Goal: Information Seeking & Learning: Understand process/instructions

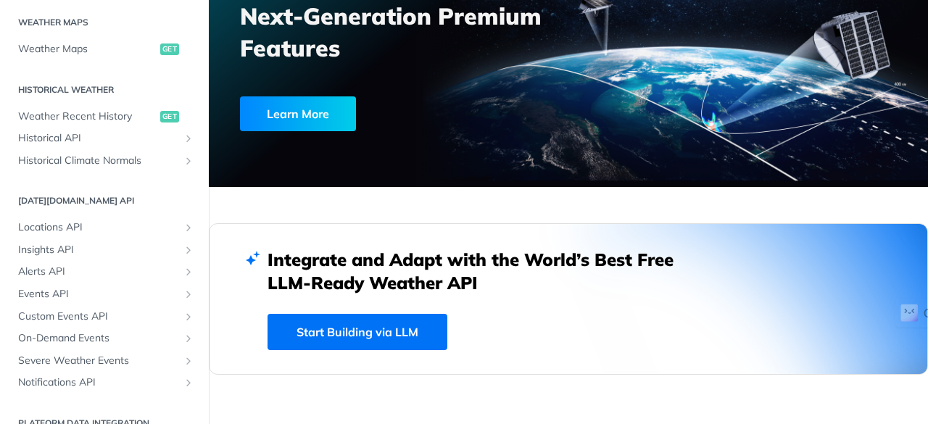
scroll to position [443, 0]
click at [127, 229] on span "Locations API" at bounding box center [98, 227] width 161 height 15
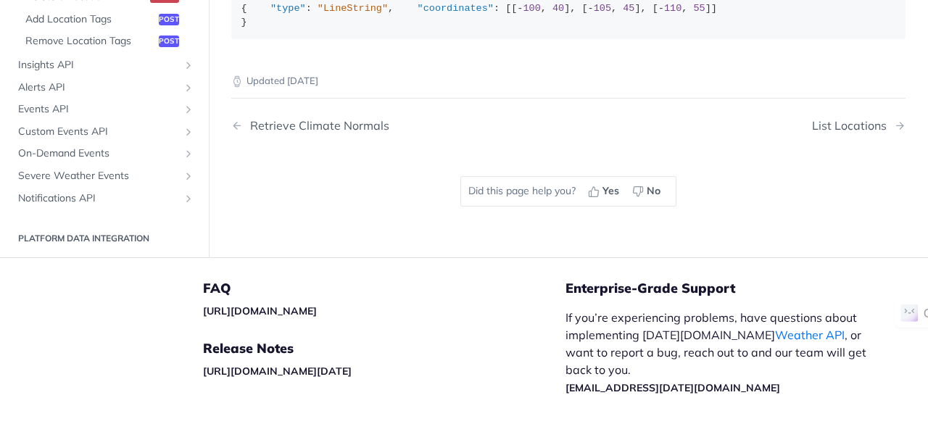
scroll to position [616, 0]
click at [68, 184] on span "Severe Weather Events" at bounding box center [98, 177] width 161 height 15
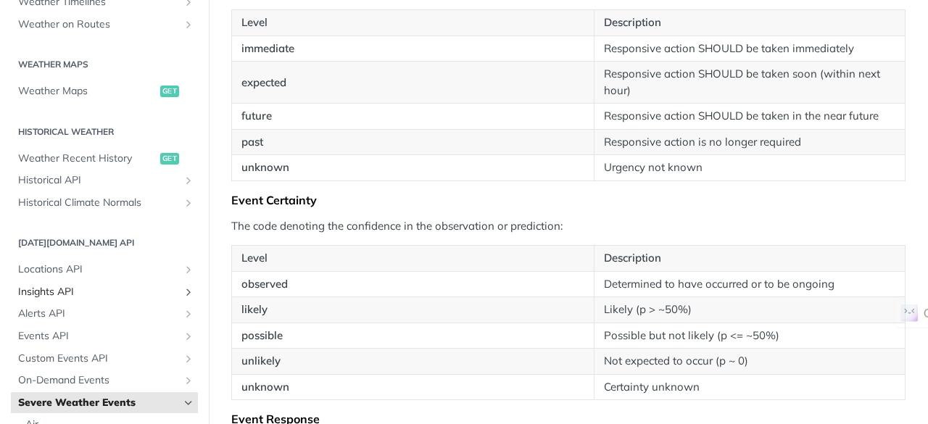
scroll to position [395, 0]
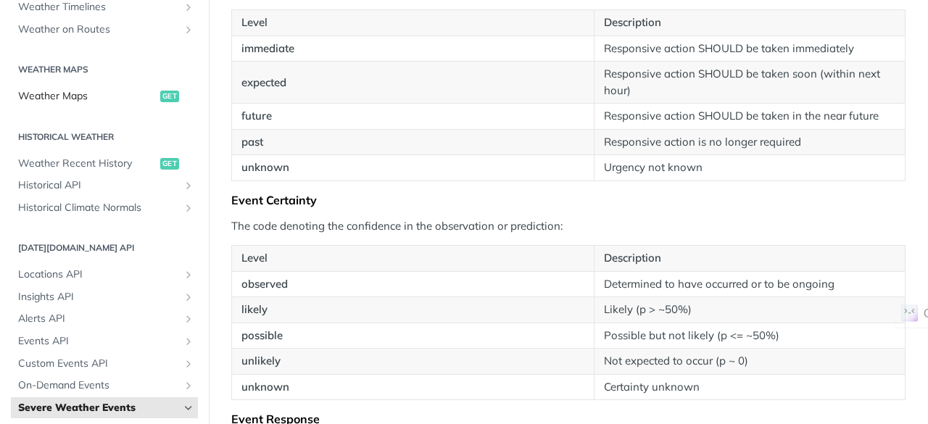
click at [81, 98] on span "Weather Maps" at bounding box center [87, 96] width 139 height 15
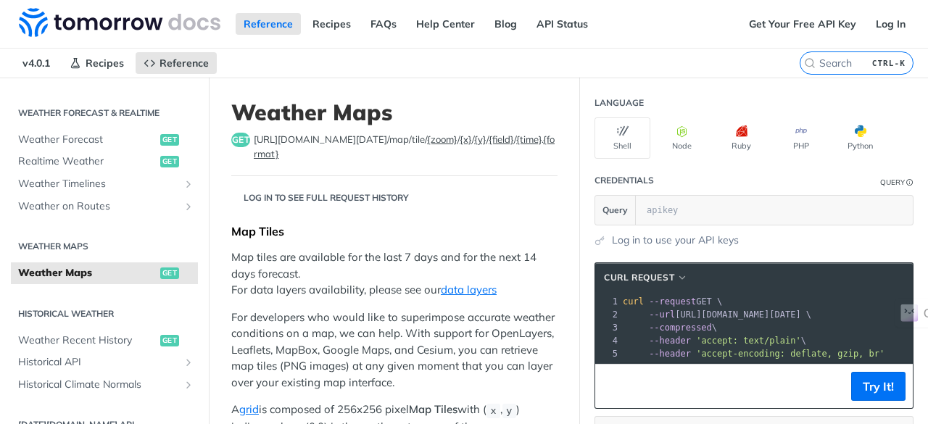
scroll to position [264, 0]
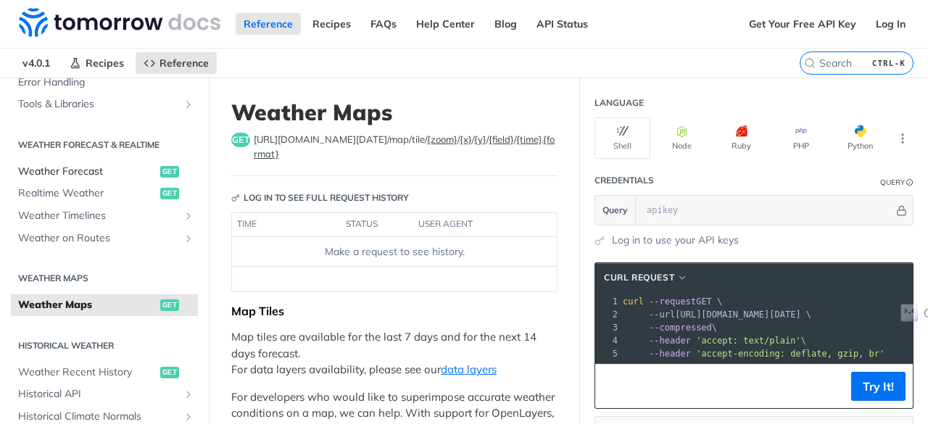
click at [78, 168] on span "Weather Forecast" at bounding box center [87, 172] width 139 height 15
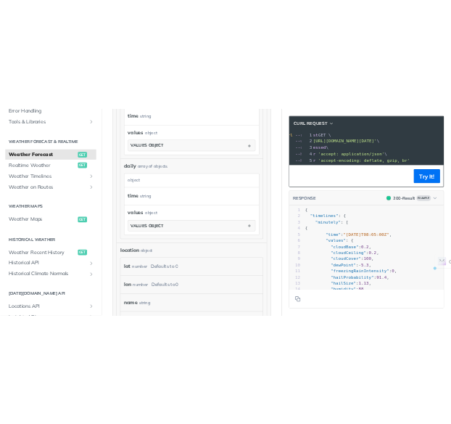
scroll to position [0, 84]
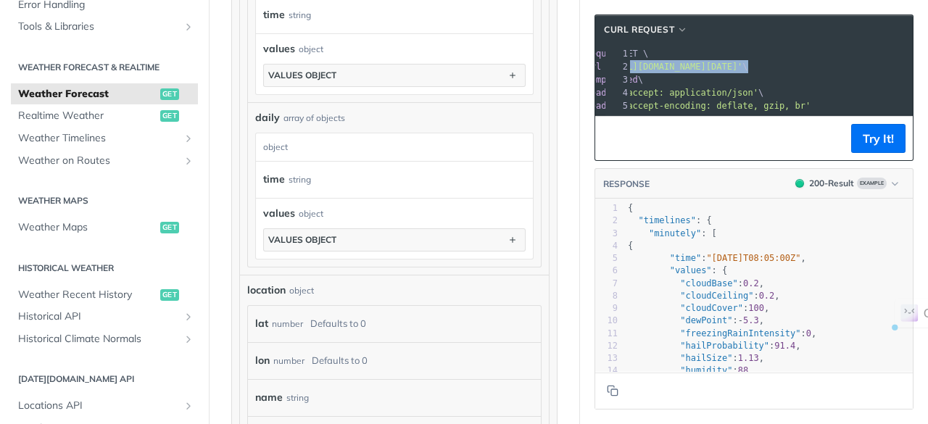
drag, startPoint x: 663, startPoint y: 65, endPoint x: 914, endPoint y: 63, distance: 250.9
click at [914, 63] on section "cURL Request xxxxxxxxxx 1 curl --request GET \ 2 --url 'https://api.tomorrow.io…" at bounding box center [754, 212] width 348 height 424
copy span "'https://api.tomorrow.io/v4/weather/forecast?location=new%20york'"
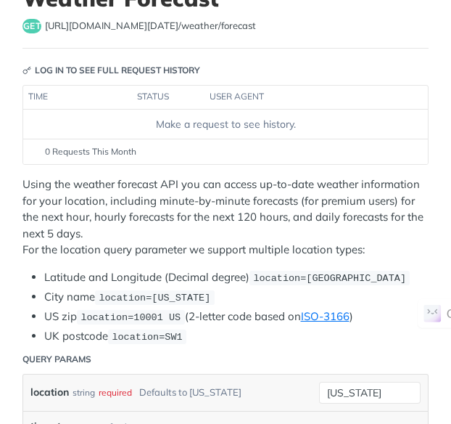
scroll to position [0, 0]
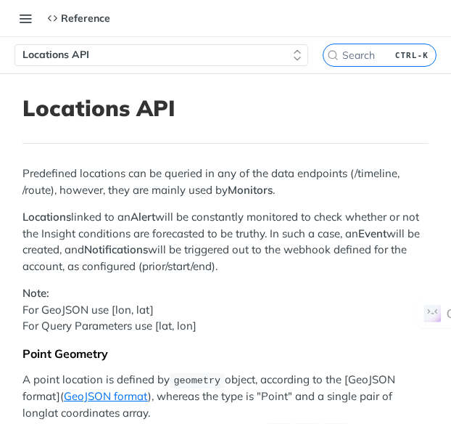
scroll to position [482, 0]
